Goal: Task Accomplishment & Management: Complete application form

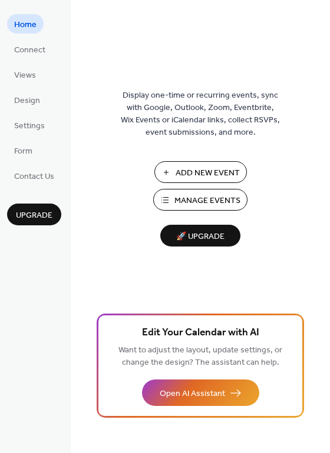
click at [220, 195] on span "Manage Events" at bounding box center [207, 201] width 66 height 12
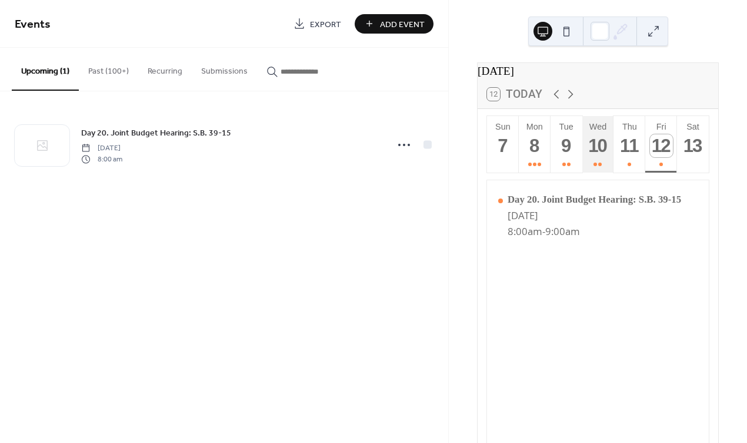
click at [600, 156] on div "10" at bounding box center [598, 145] width 23 height 23
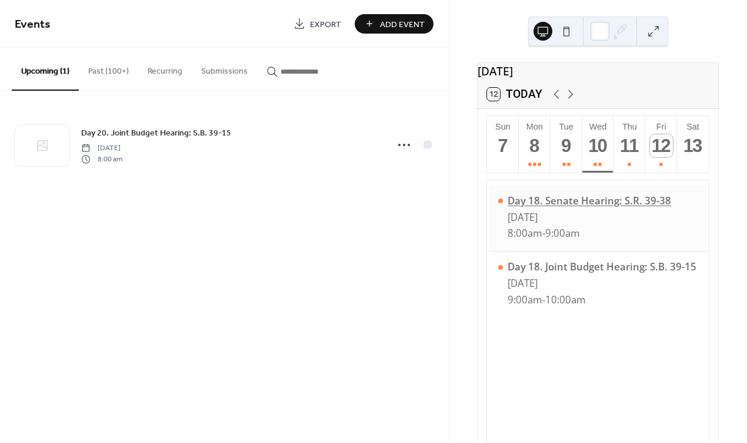
click at [586, 204] on div "Day 18. Senate Hearing: S.R. 39-38" at bounding box center [590, 201] width 164 height 14
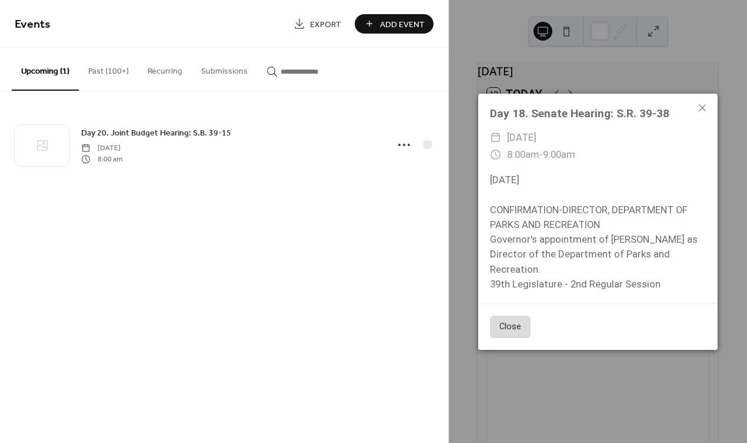
click at [666, 284] on div "[DATE] CONFIRMATION-DIRECTOR, DEPARTMENT OF PARKS AND RECREATION Governor's app…" at bounding box center [598, 231] width 240 height 119
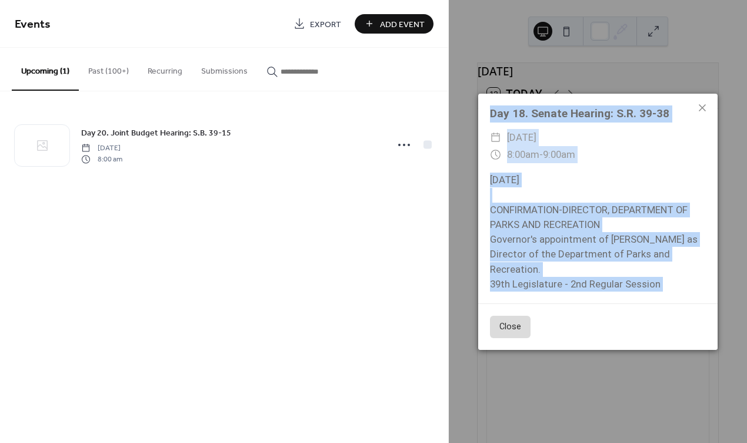
drag, startPoint x: 631, startPoint y: 271, endPoint x: 486, endPoint y: 112, distance: 215.4
click at [486, 112] on div "Day 18. Senate Hearing: S.R. 39-38 ​ [DATE] ​ 8:00am - 9:00am [DATE] CONFIRMATI…" at bounding box center [598, 199] width 240 height 210
copy div "Day 18. Senate Hearing: S.R. 39-38 ​ [DATE] ​ 8:00am - 9:00am [DATE] CONFIRMATI…"
click at [357, 192] on div "Day 20. Joint Budget Hearing: S.B. 39-15 [DATE] 8:00 am" at bounding box center [224, 144] width 448 height 107
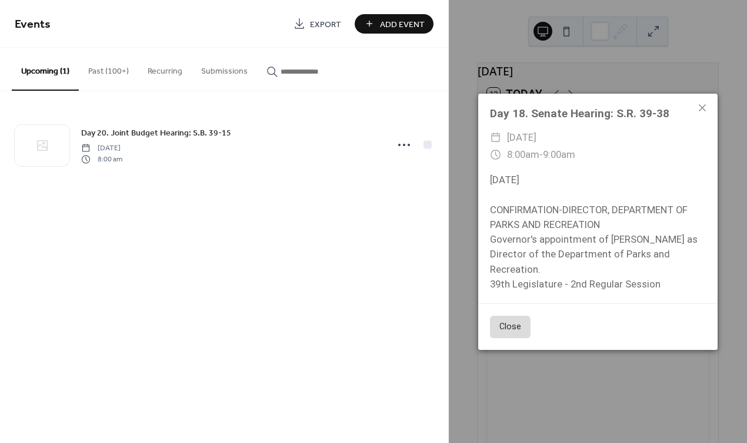
drag, startPoint x: 348, startPoint y: 192, endPoint x: 331, endPoint y: 190, distance: 17.7
click at [331, 190] on div "Day 20. Joint Budget Hearing: S.B. 39-15 [DATE] 8:00 am" at bounding box center [224, 144] width 448 height 107
click at [702, 109] on icon at bounding box center [703, 108] width 14 height 14
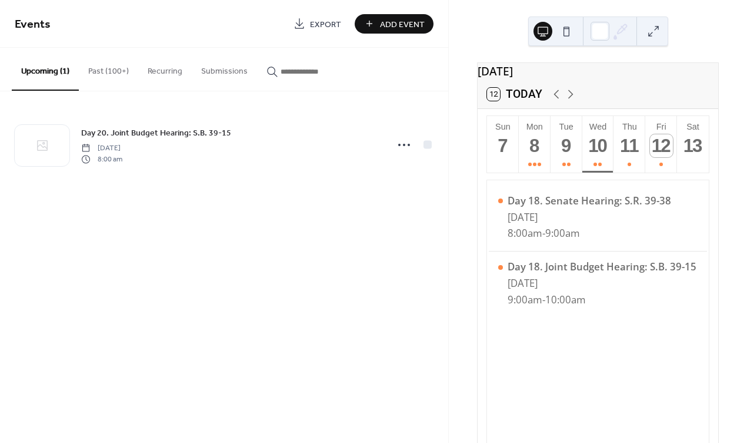
click at [333, 255] on div "Events Export Add Event Upcoming (1) Past (100+) Recurring Submissions Day 20. …" at bounding box center [224, 221] width 448 height 443
click at [634, 155] on div "11" at bounding box center [630, 145] width 23 height 23
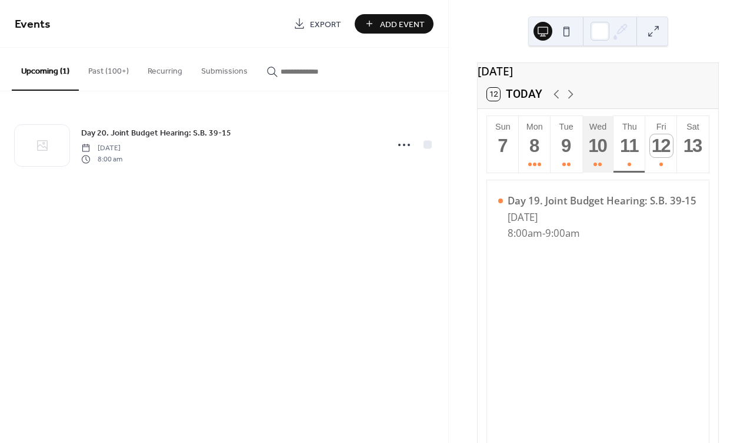
click at [596, 154] on div "10" at bounding box center [598, 145] width 23 height 23
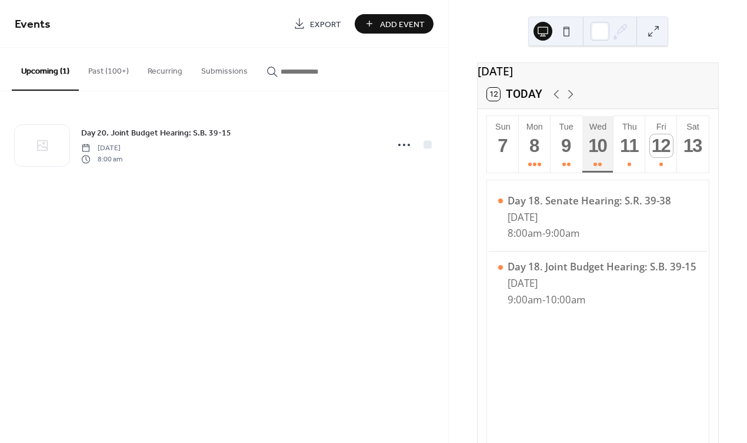
click at [600, 152] on div "10" at bounding box center [598, 145] width 23 height 23
click at [564, 153] on div "9" at bounding box center [566, 145] width 23 height 23
click at [595, 149] on div "10" at bounding box center [598, 145] width 23 height 23
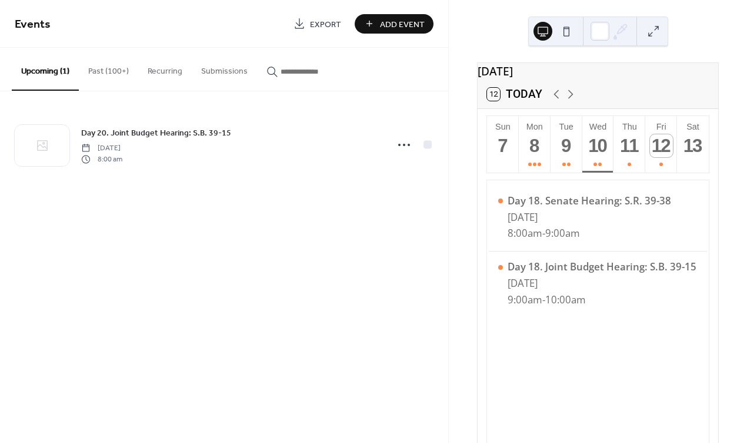
click at [387, 21] on span "Add Event" at bounding box center [402, 24] width 45 height 12
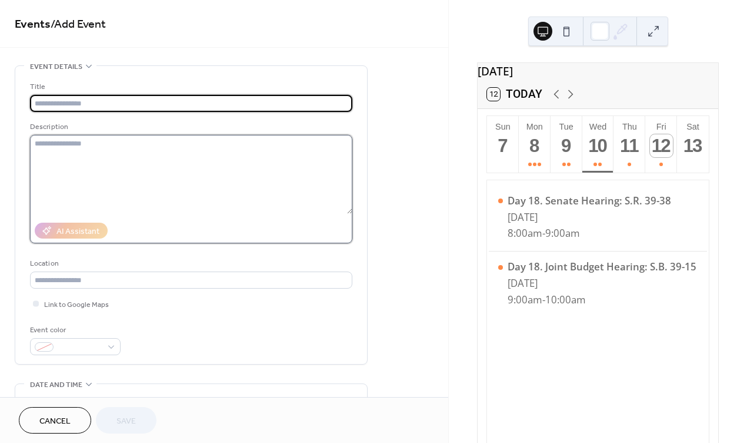
click at [238, 207] on textarea at bounding box center [191, 174] width 323 height 79
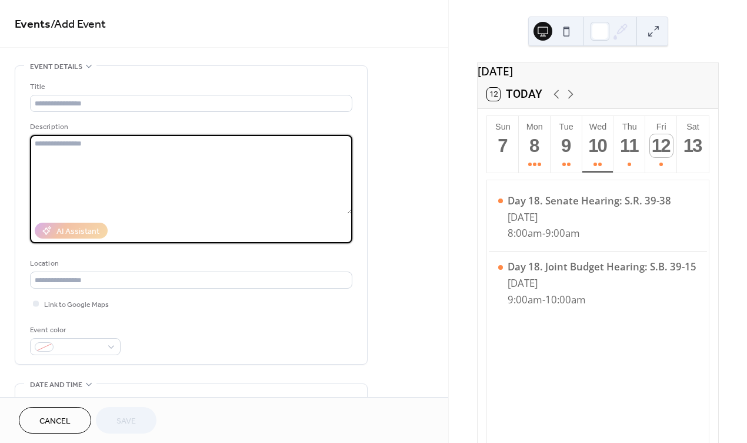
paste textarea "**********"
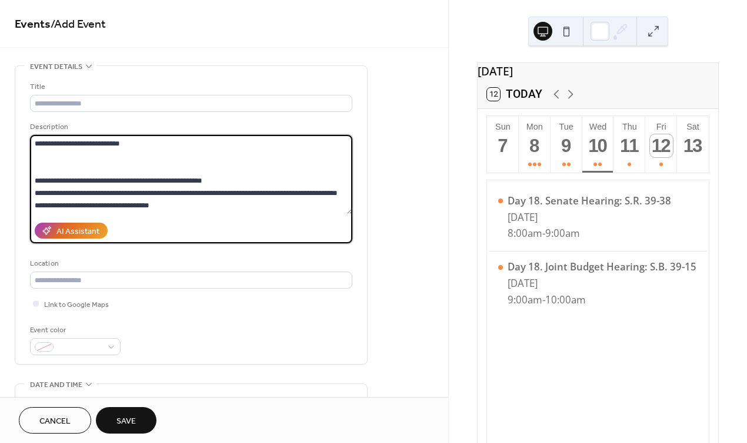
click at [195, 200] on textarea "**********" at bounding box center [191, 174] width 323 height 79
type textarea "**********"
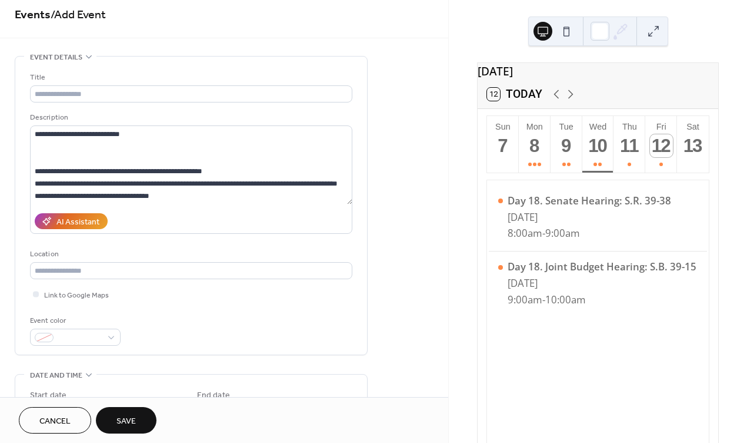
scroll to position [0, 0]
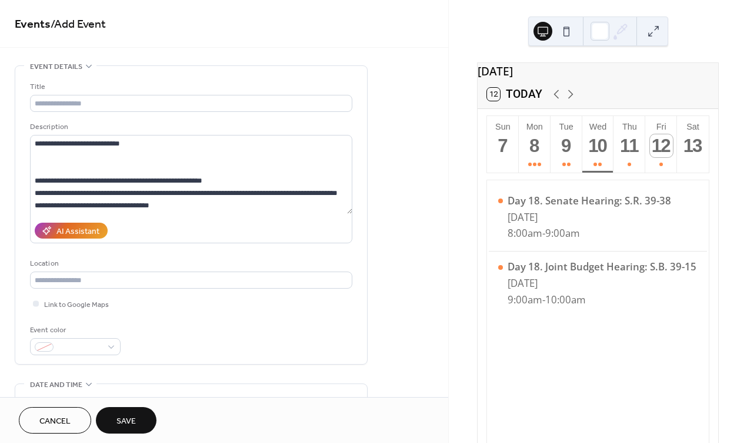
click at [407, 428] on div "Cancel Save" at bounding box center [224, 420] width 411 height 26
click at [224, 419] on div "Cancel Save" at bounding box center [224, 420] width 411 height 26
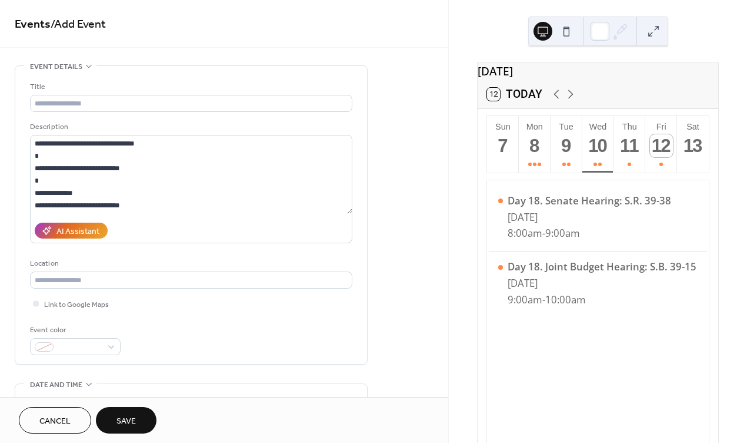
click at [287, 422] on div "Cancel Save" at bounding box center [224, 420] width 411 height 26
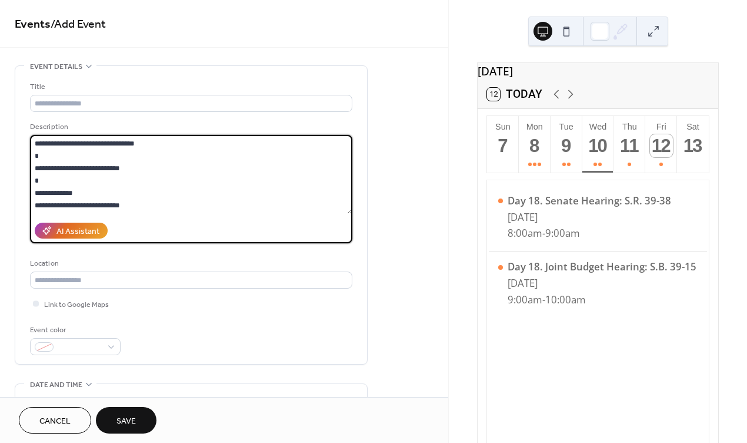
click at [99, 141] on textarea "**********" at bounding box center [191, 174] width 323 height 79
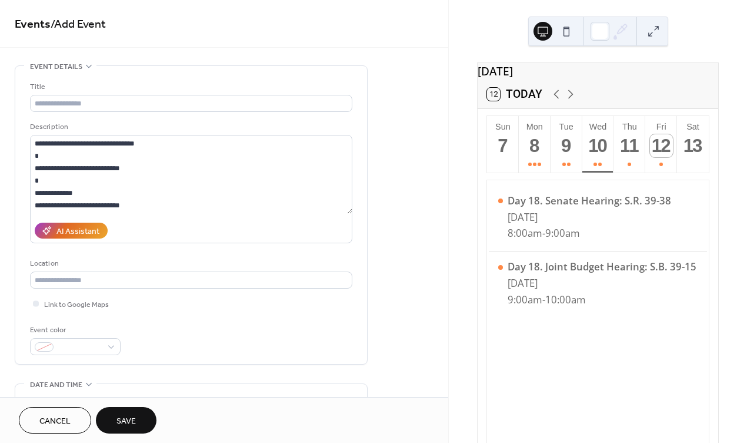
click at [736, 27] on div "[DATE] 12 [DATE] Sun 7 Mon 8 Tue 9 Wed 10 Thu 11 Fri 12 Sat 13 Day 18. Senate H…" at bounding box center [598, 221] width 298 height 443
